Goal: Transaction & Acquisition: Purchase product/service

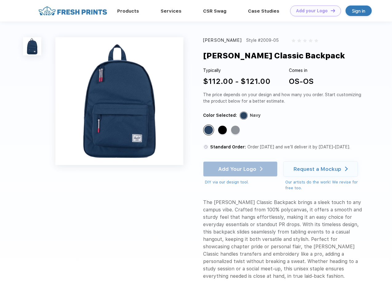
click at [313, 11] on link "Add your Logo Design Tool" at bounding box center [315, 11] width 51 height 11
click at [0, 0] on div "Design Tool" at bounding box center [0, 0] width 0 height 0
click at [330, 10] on link "Add your Logo Design Tool" at bounding box center [315, 11] width 51 height 11
click at [32, 46] on img at bounding box center [32, 46] width 18 height 18
click at [209, 131] on div "Standard Color" at bounding box center [208, 130] width 9 height 9
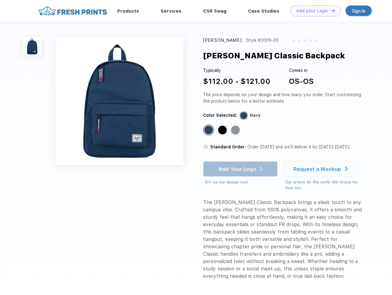
click at [223, 131] on div "Standard Color" at bounding box center [222, 130] width 9 height 9
click at [236, 131] on div "Standard Color" at bounding box center [235, 130] width 9 height 9
click at [241, 169] on div "Add Your Logo DIY via our design tool. Ah shoot! This product isn't up in our d…" at bounding box center [240, 174] width 74 height 24
click at [322, 169] on div "Request a Mockup" at bounding box center [318, 169] width 48 height 6
